Goal: Information Seeking & Learning: Learn about a topic

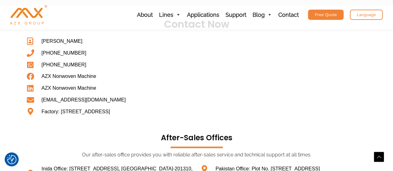
scroll to position [342, 0]
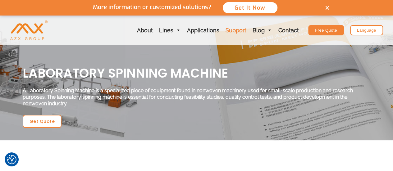
click at [231, 29] on link "Support" at bounding box center [235, 31] width 27 height 30
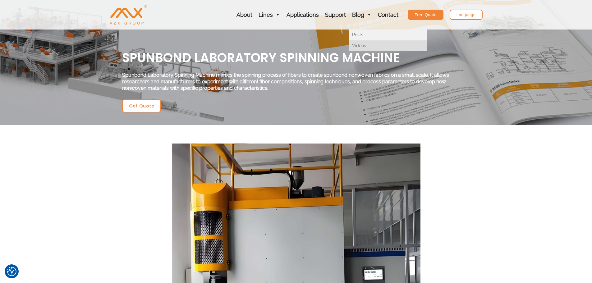
click at [230, 45] on link "Videos" at bounding box center [388, 45] width 78 height 11
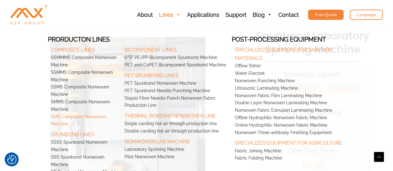
scroll to position [155, 0]
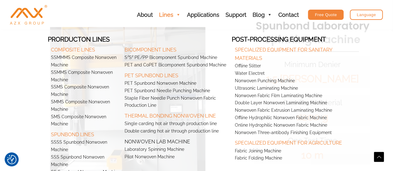
click at [176, 141] on link "Nonwoven Lab Machine" at bounding box center [176, 140] width 110 height 11
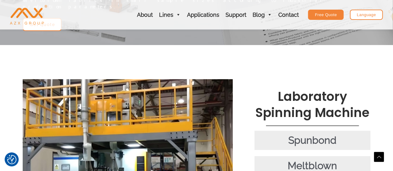
scroll to position [93, 0]
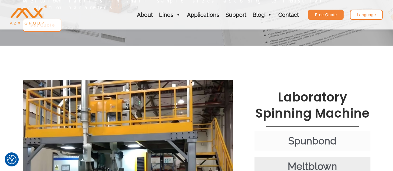
click at [300, 134] on div "Spunbond" at bounding box center [312, 140] width 110 height 13
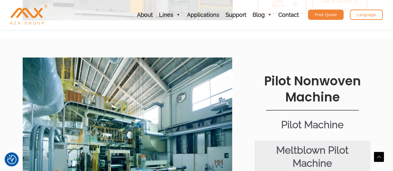
scroll to position [342, 0]
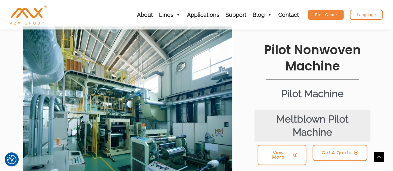
click at [301, 87] on div "Pilot Machine" at bounding box center [312, 93] width 110 height 13
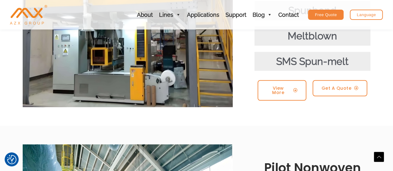
scroll to position [155, 0]
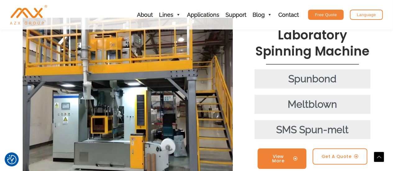
click at [283, 154] on span "View More" at bounding box center [278, 158] width 24 height 9
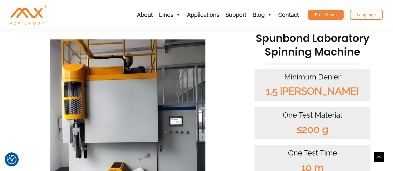
scroll to position [155, 0]
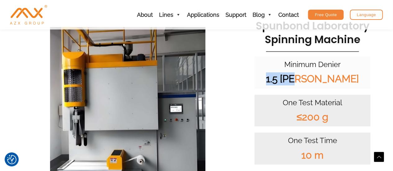
drag, startPoint x: 327, startPoint y: 77, endPoint x: 284, endPoint y: 80, distance: 43.0
click at [284, 80] on div "1.5 [PERSON_NAME]" at bounding box center [312, 78] width 110 height 13
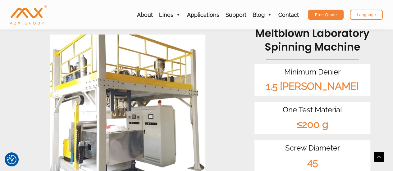
scroll to position [404, 0]
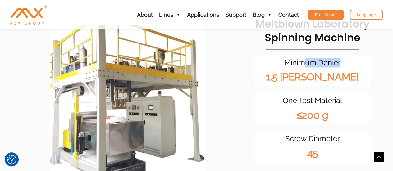
drag, startPoint x: 341, startPoint y: 58, endPoint x: 300, endPoint y: 57, distance: 41.0
click at [301, 58] on div "Minimum Denier" at bounding box center [312, 63] width 110 height 10
click at [343, 58] on div "Minimum Denier" at bounding box center [312, 63] width 110 height 10
drag, startPoint x: 345, startPoint y: 56, endPoint x: 257, endPoint y: 52, distance: 88.0
click at [257, 55] on div "Minimum Denier 1.5 [PERSON_NAME]" at bounding box center [312, 71] width 116 height 32
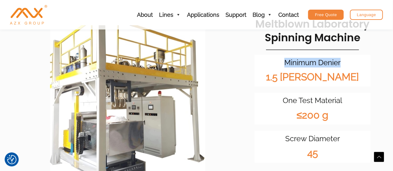
copy div "Minimum Denier"
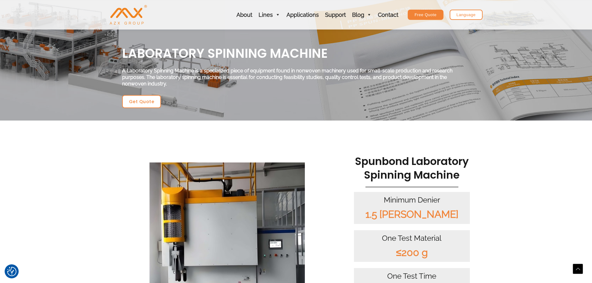
scroll to position [0, 0]
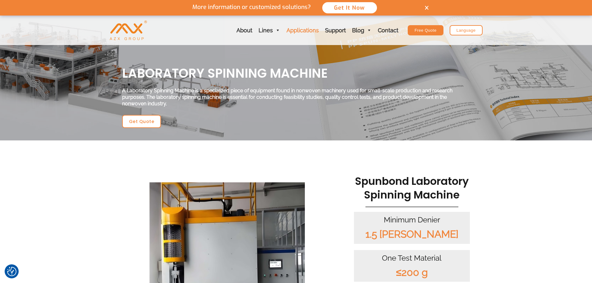
click at [302, 30] on link "Applications" at bounding box center [302, 31] width 39 height 30
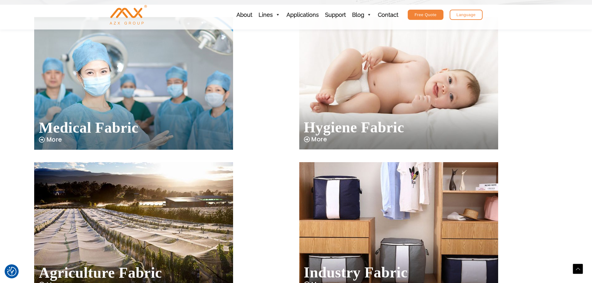
scroll to position [124, 0]
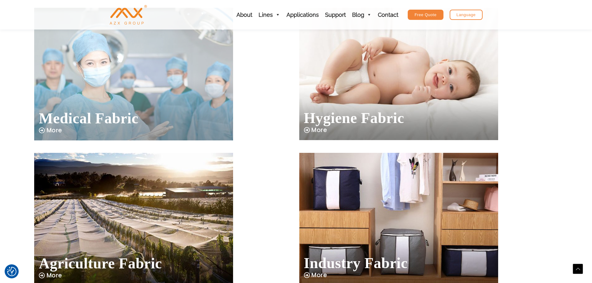
click at [104, 88] on img at bounding box center [133, 74] width 199 height 133
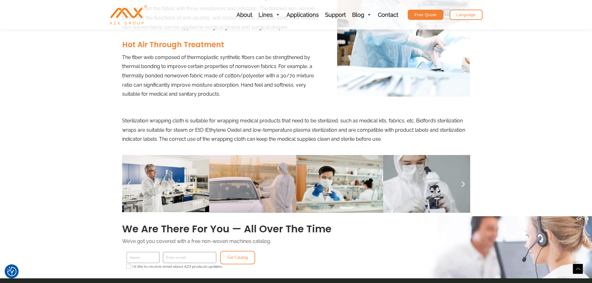
scroll to position [528, 0]
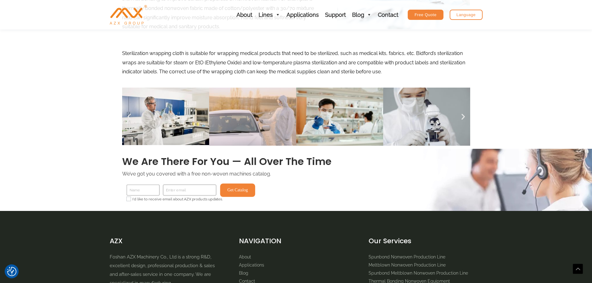
click at [238, 188] on button "Get Catalog" at bounding box center [237, 190] width 35 height 13
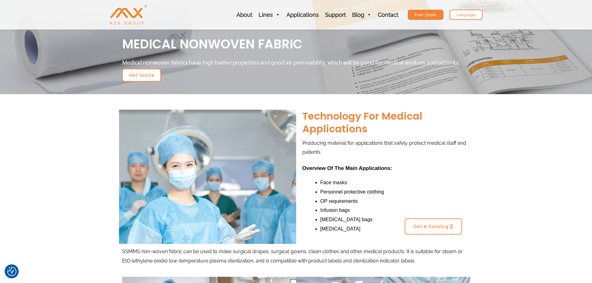
scroll to position [0, 0]
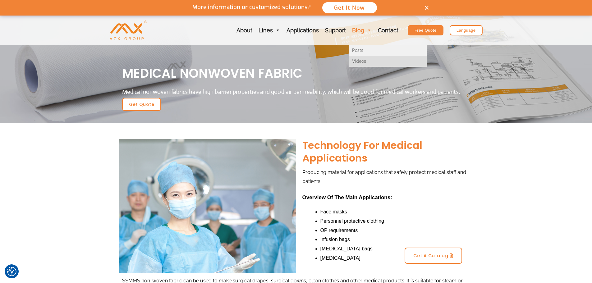
click at [359, 61] on link "Videos" at bounding box center [388, 61] width 78 height 11
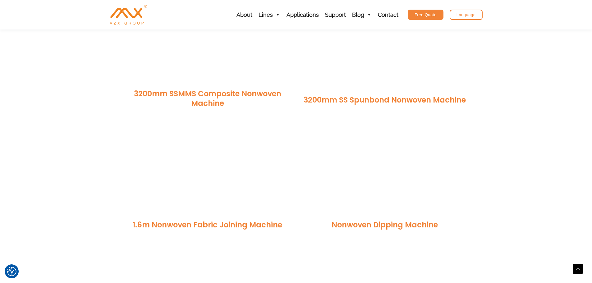
scroll to position [155, 0]
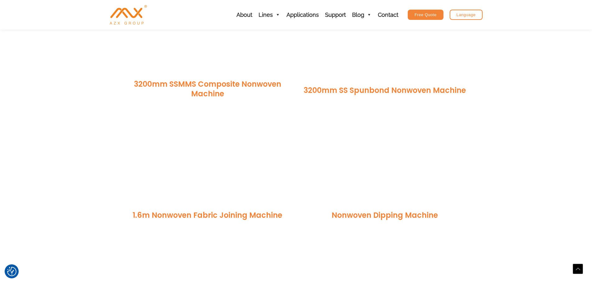
click at [221, 215] on link "1.6m Nonwoven Fabric Joining Machine" at bounding box center [207, 215] width 149 height 10
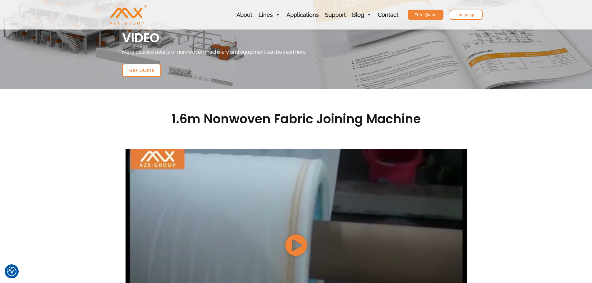
scroll to position [62, 0]
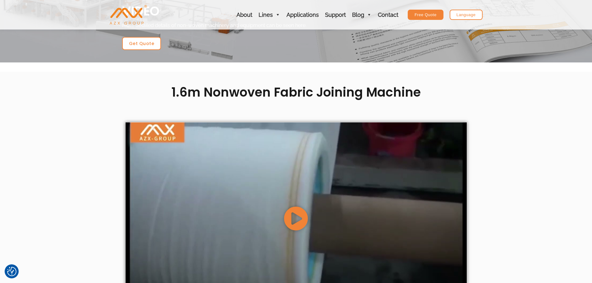
click at [304, 206] on icon at bounding box center [296, 218] width 25 height 25
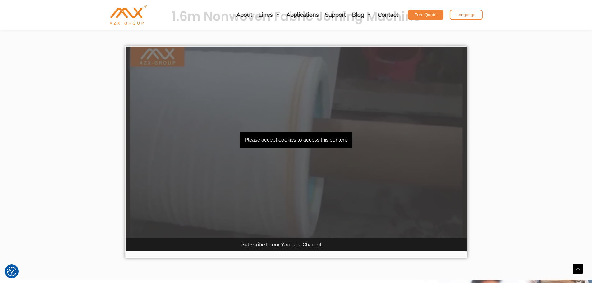
scroll to position [155, 0]
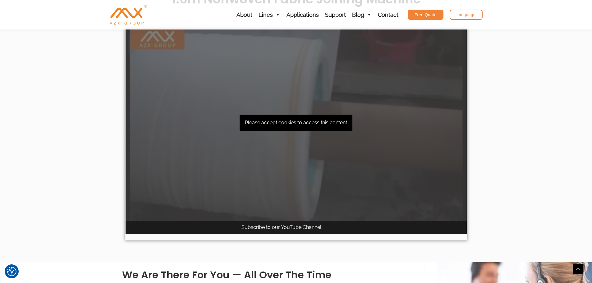
click at [319, 121] on div "Please accept cookies to access this content" at bounding box center [295, 125] width 341 height 192
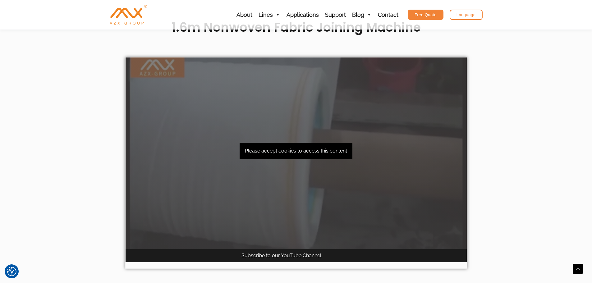
scroll to position [124, 0]
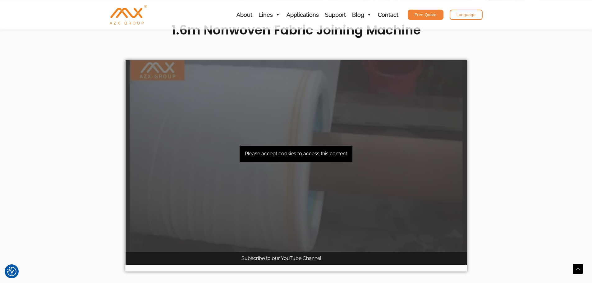
click at [279, 156] on div "Please accept cookies to access this content" at bounding box center [295, 156] width 341 height 192
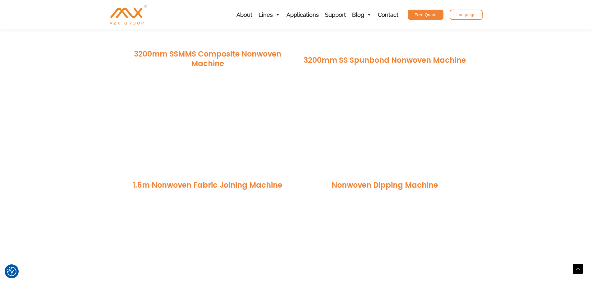
scroll to position [202, 0]
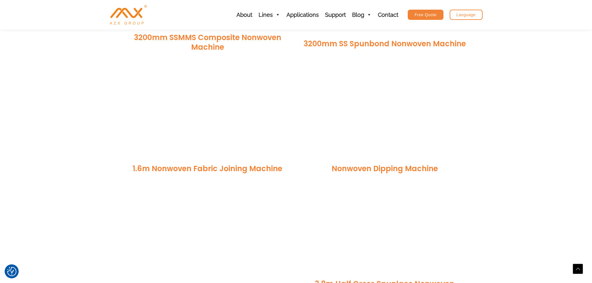
click at [390, 169] on link "Nonwoven Dipping Machine​" at bounding box center [384, 168] width 106 height 10
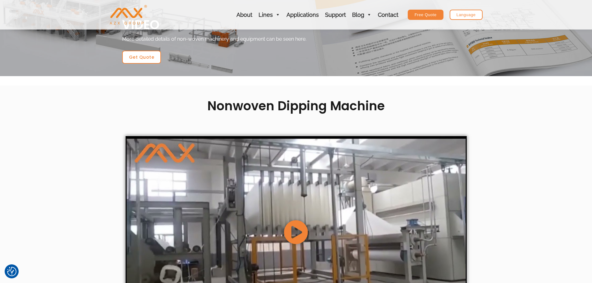
scroll to position [62, 0]
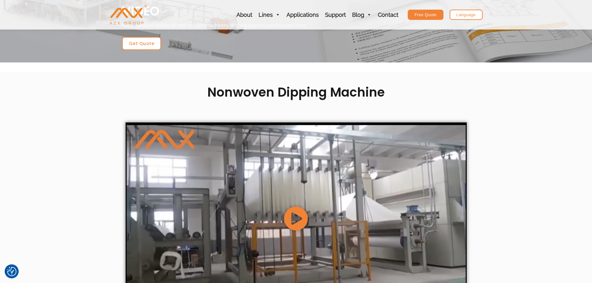
click at [294, 217] on icon at bounding box center [296, 218] width 25 height 25
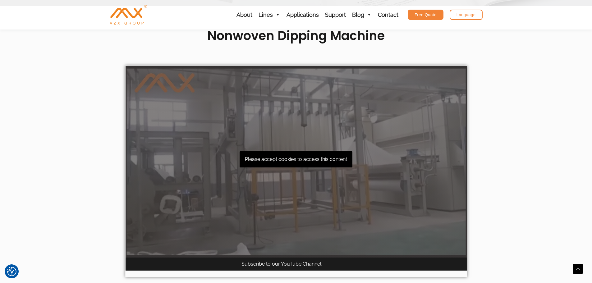
scroll to position [97, 0]
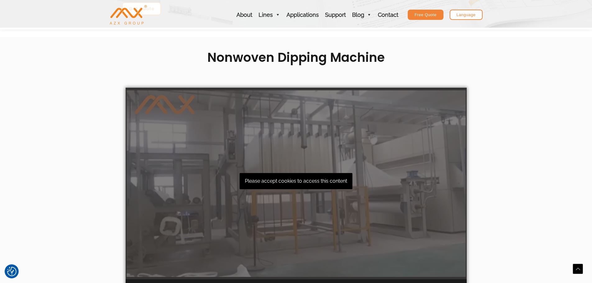
click at [321, 183] on div "Please accept cookies to access this content" at bounding box center [295, 184] width 341 height 192
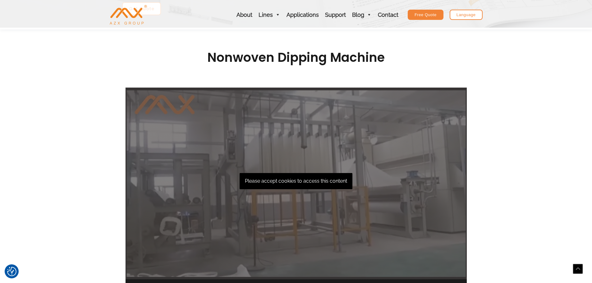
click at [575, 270] on div "Scroll to Top" at bounding box center [578, 269] width 10 height 10
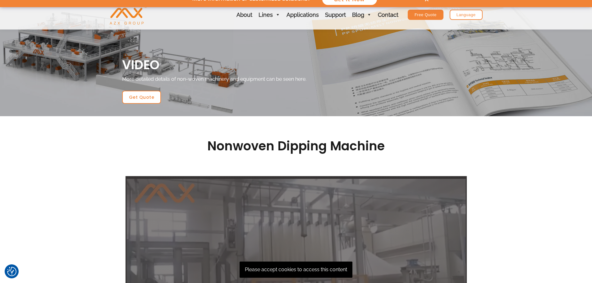
scroll to position [0, 0]
